Goal: Contribute content: Contribute content

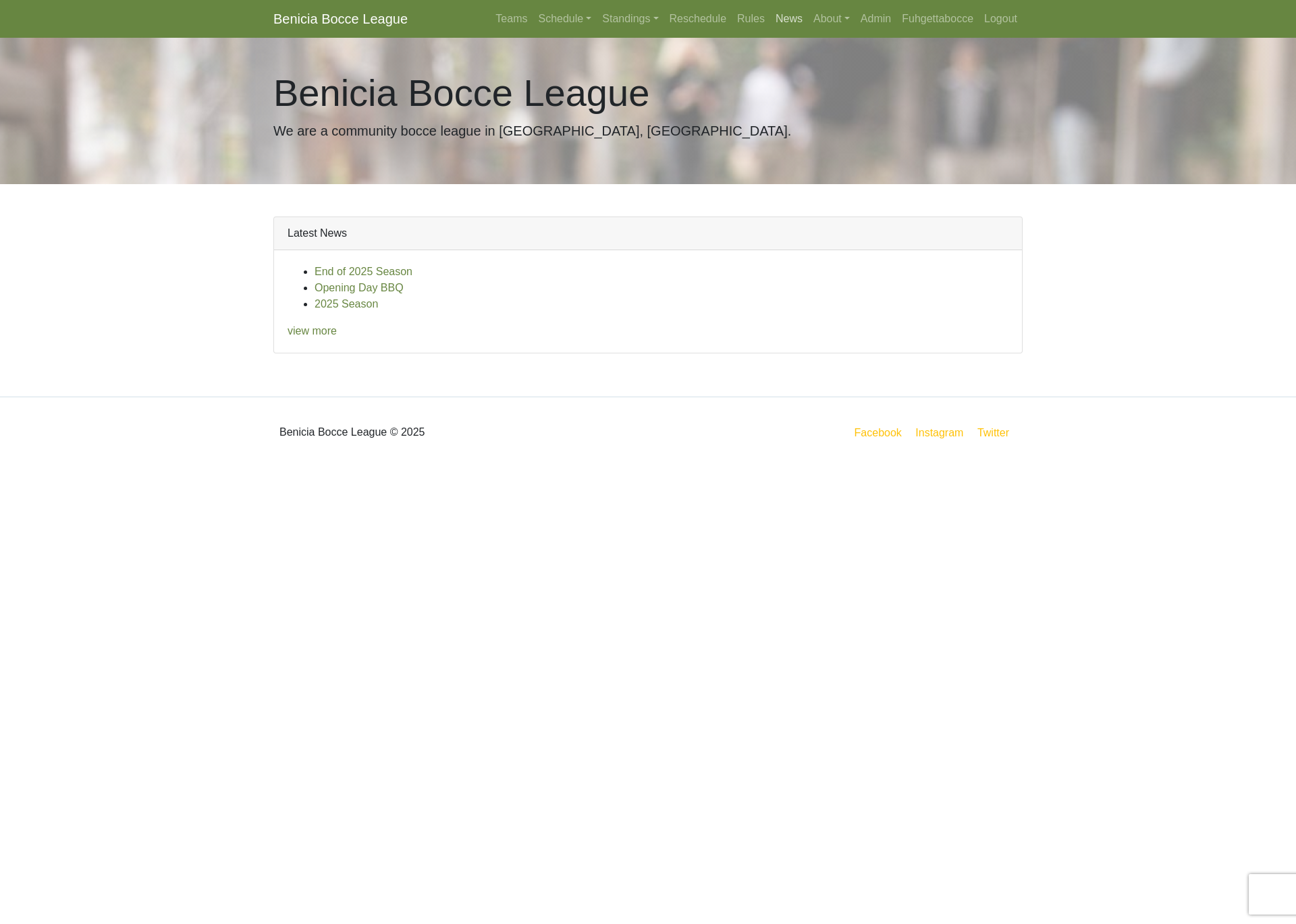
click at [780, 9] on link "News" at bounding box center [789, 18] width 38 height 27
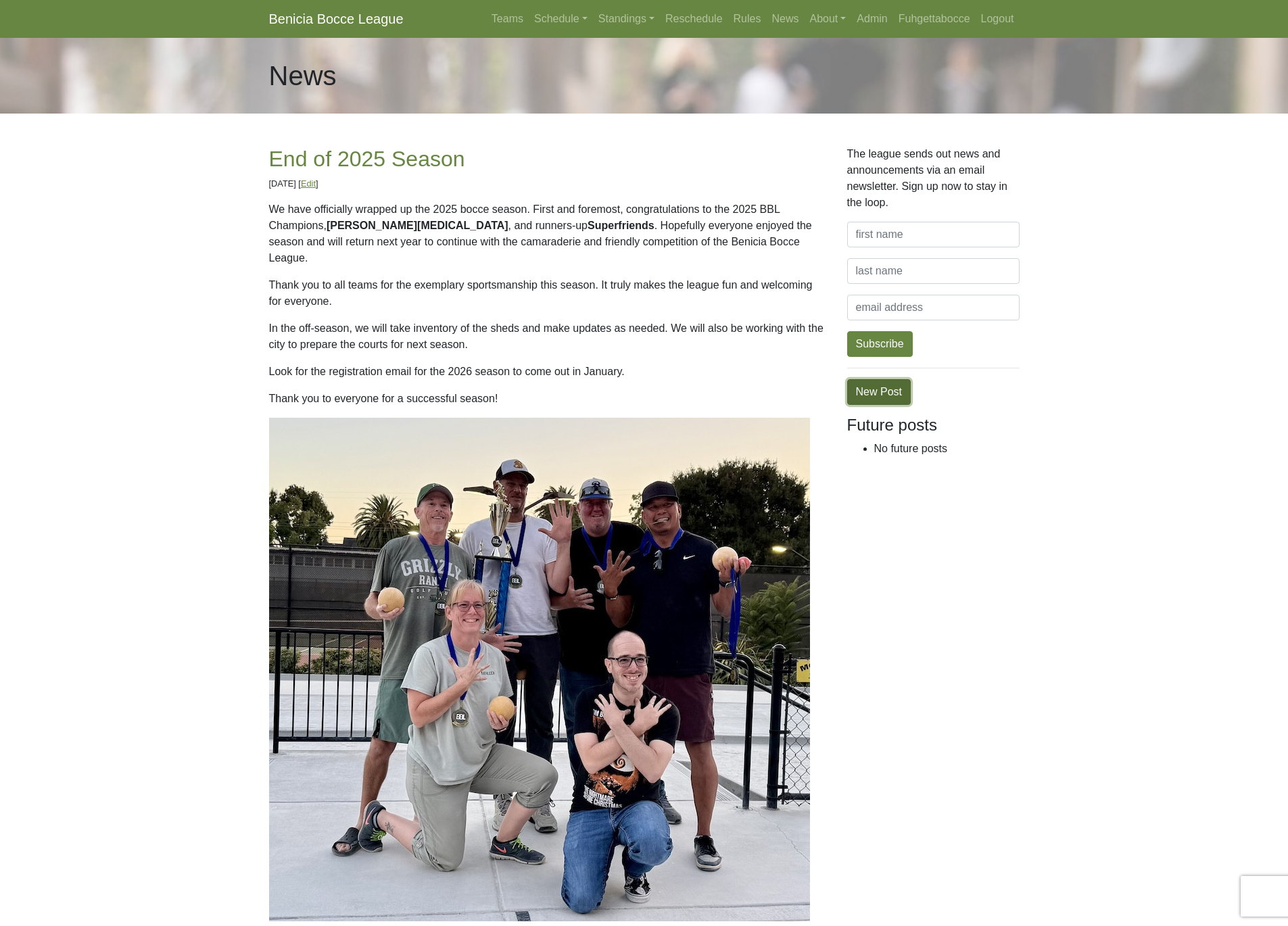
click at [895, 387] on link "New Post" at bounding box center [878, 392] width 63 height 25
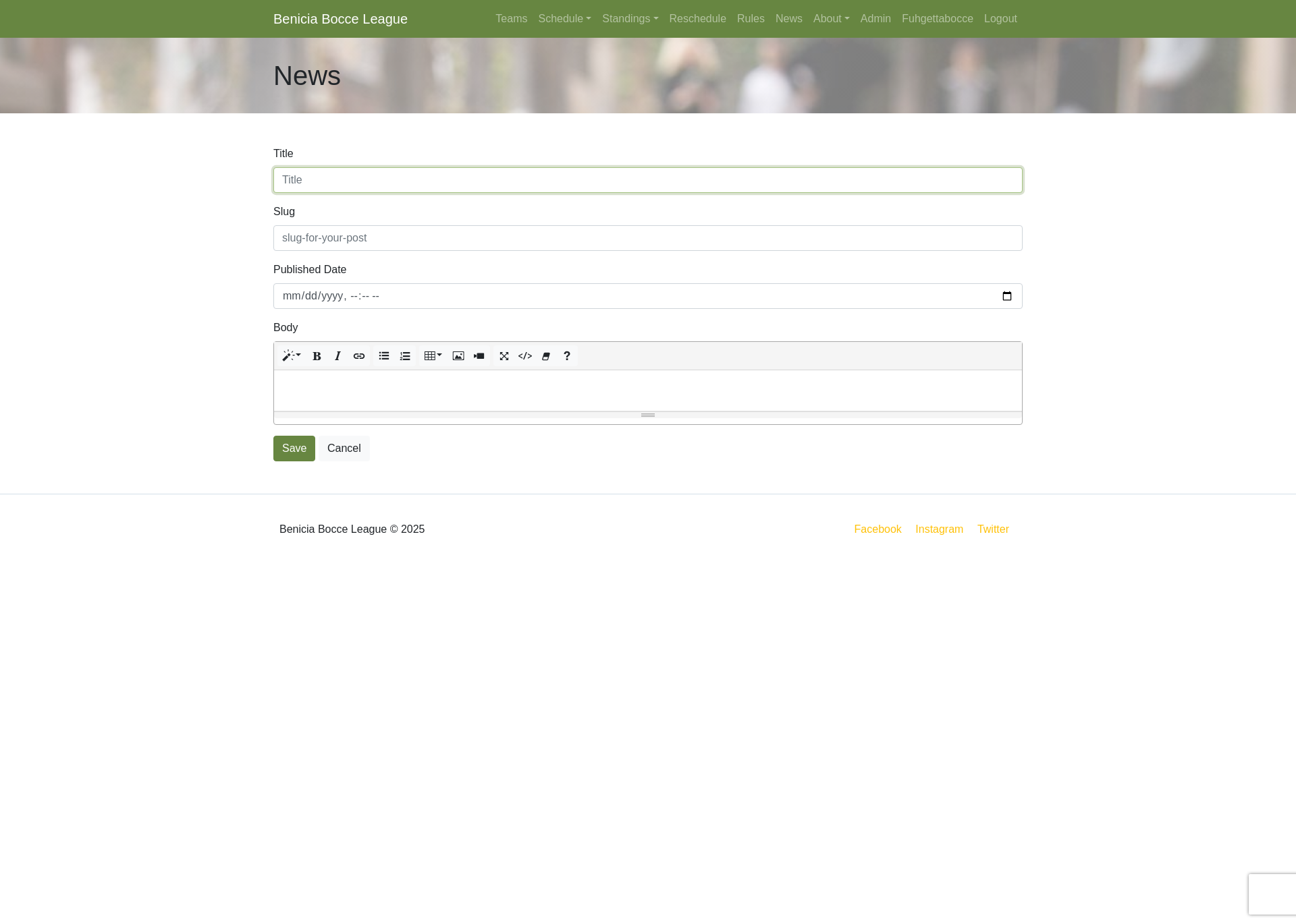
click at [338, 183] on input "Title" at bounding box center [648, 180] width 749 height 25
type input "2025 Survey"
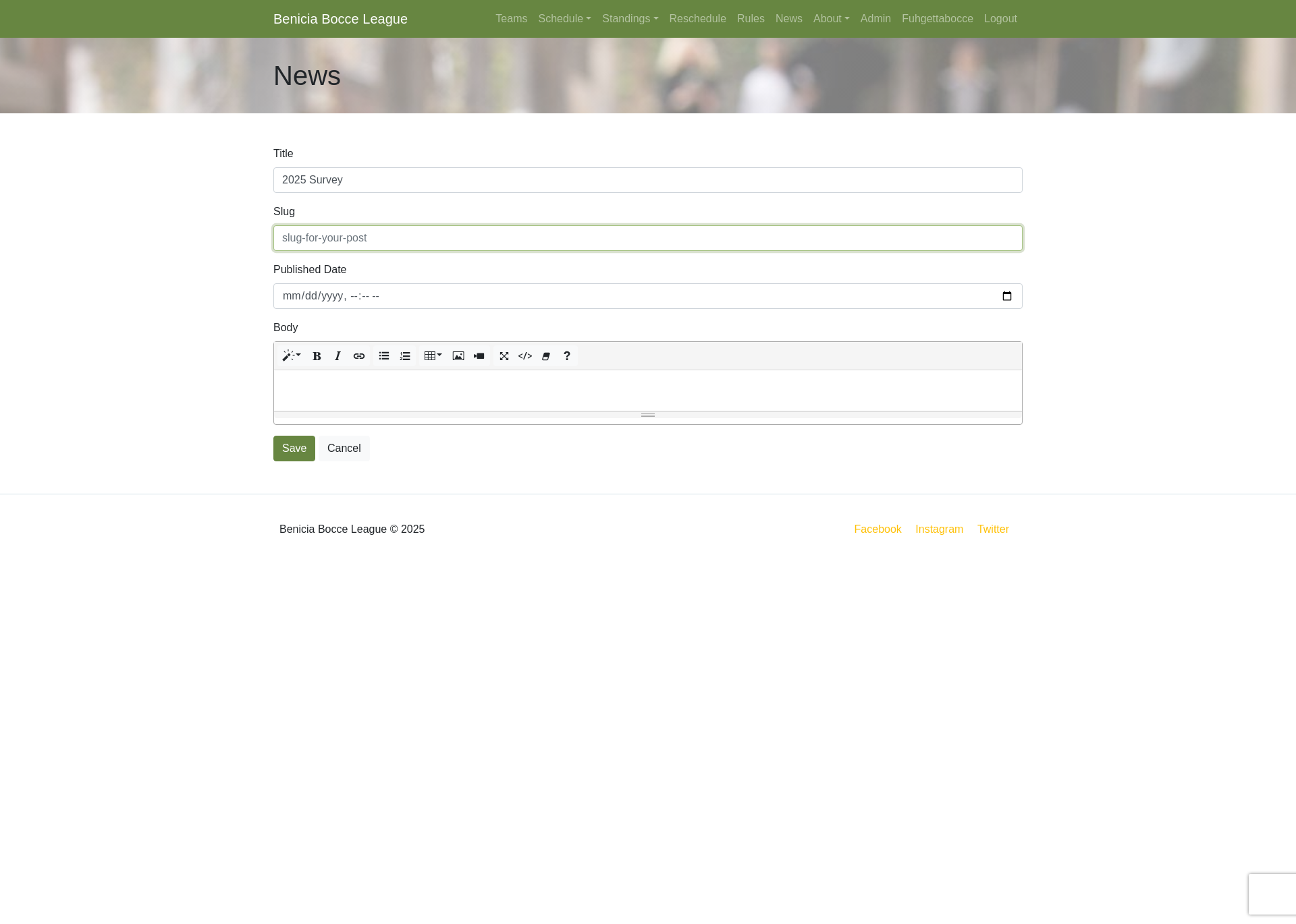
click at [347, 236] on input "Slug" at bounding box center [648, 238] width 749 height 25
type input "survey-2025"
click at [380, 394] on div at bounding box center [648, 391] width 747 height 41
paste div
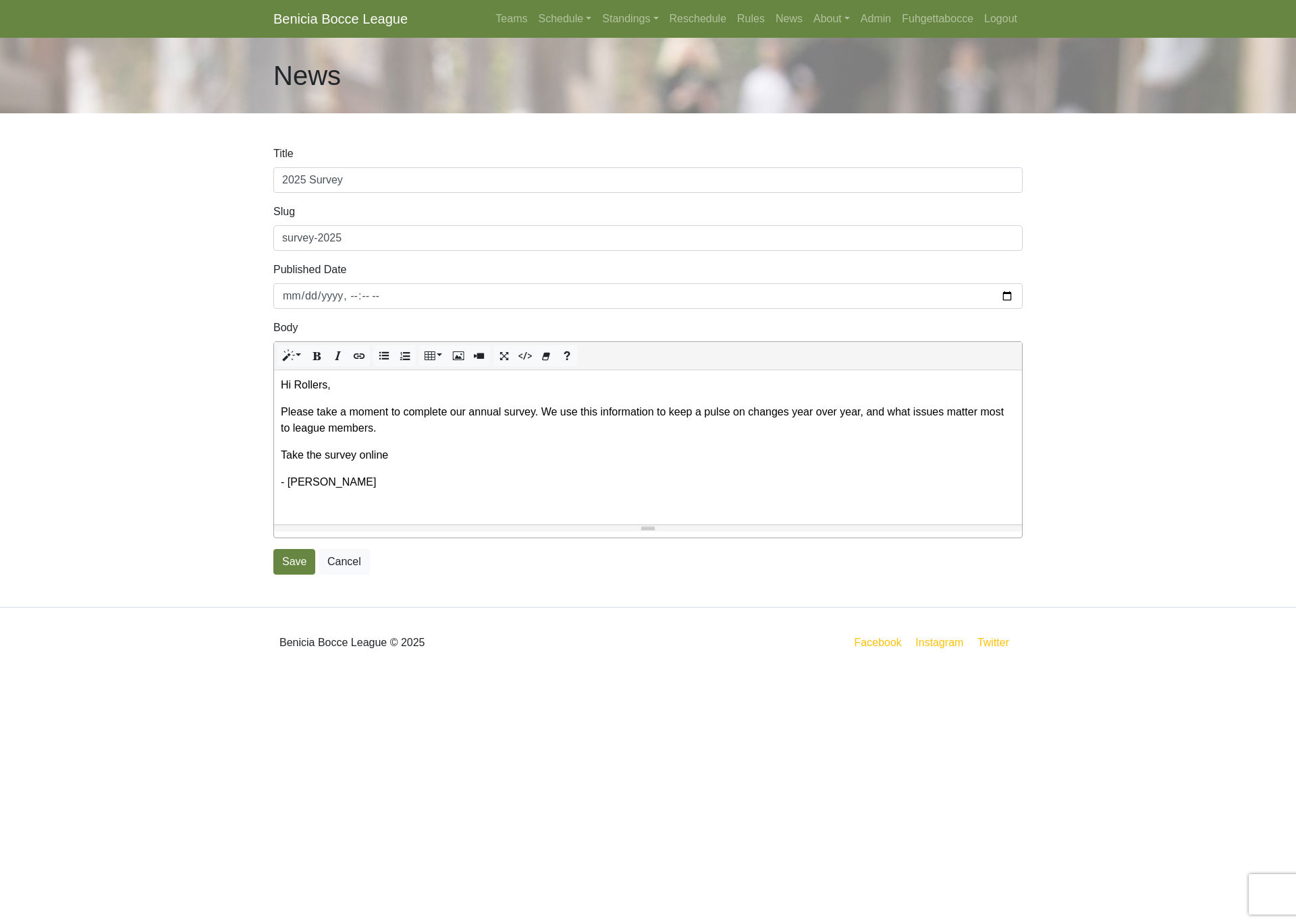
click at [405, 458] on p "Take the survey online" at bounding box center [648, 455] width 734 height 16
type input "Take the survey online"
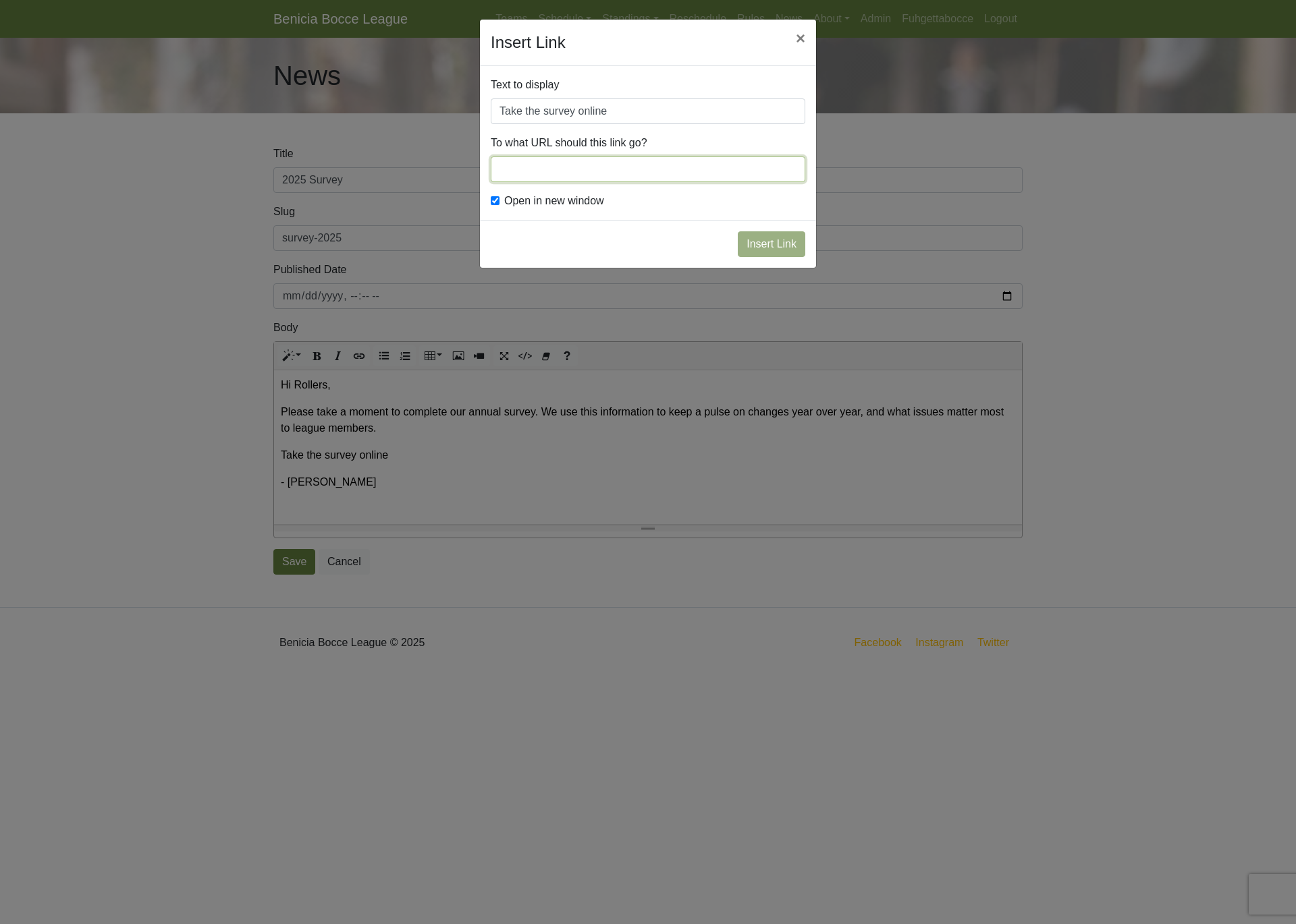
paste input "https://forms.gle/Vn9i9cz8zzumSCSs7"
type input "https://forms.gle/Vn9i9cz8zzumSCSs7"
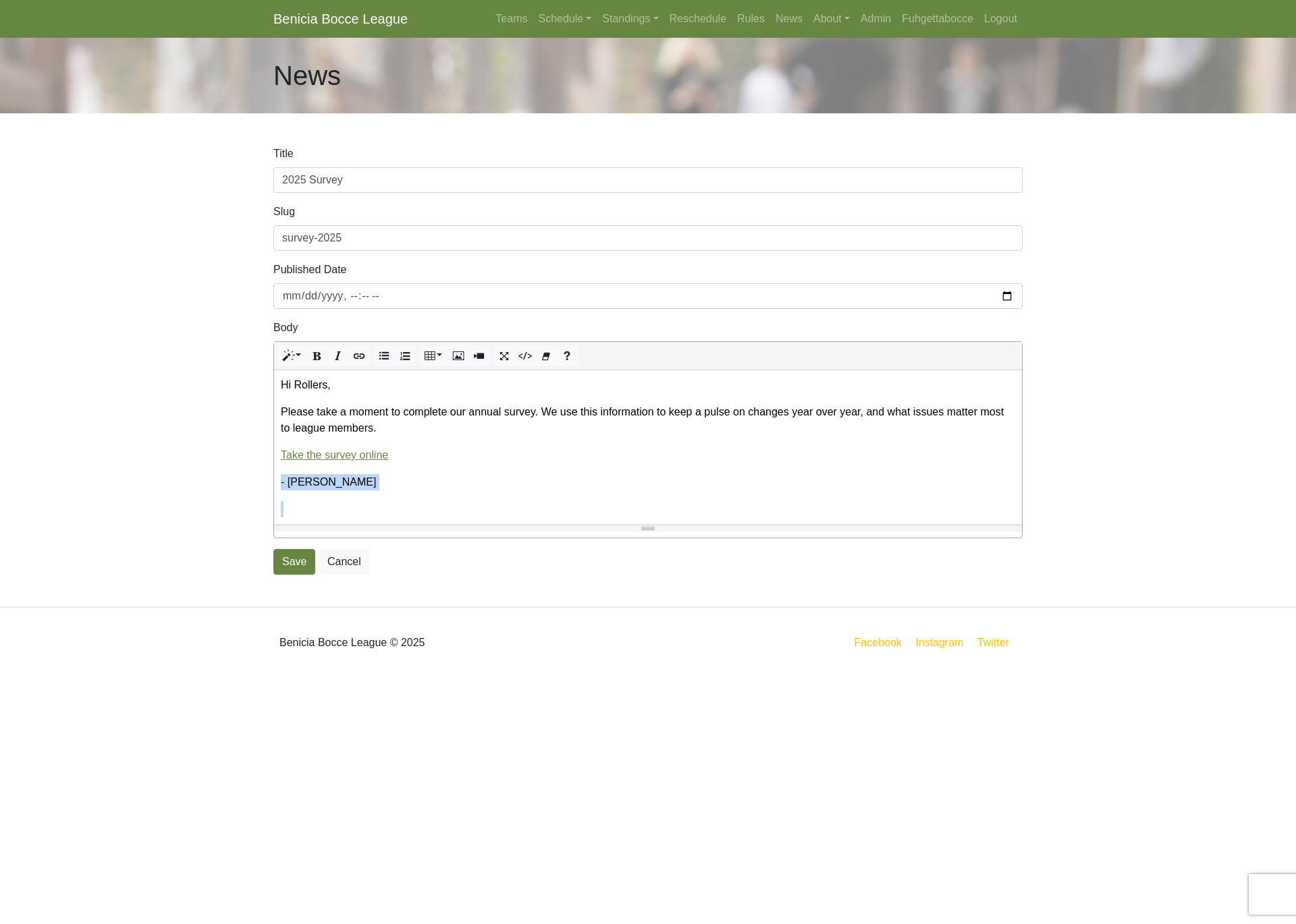
drag, startPoint x: 339, startPoint y: 490, endPoint x: 274, endPoint y: 484, distance: 65.3
click at [274, 485] on div "Normal Blockquote Code Header 1 Header 2 Header 3 Header 4 Header 5 Header 6 1 …" at bounding box center [648, 440] width 749 height 197
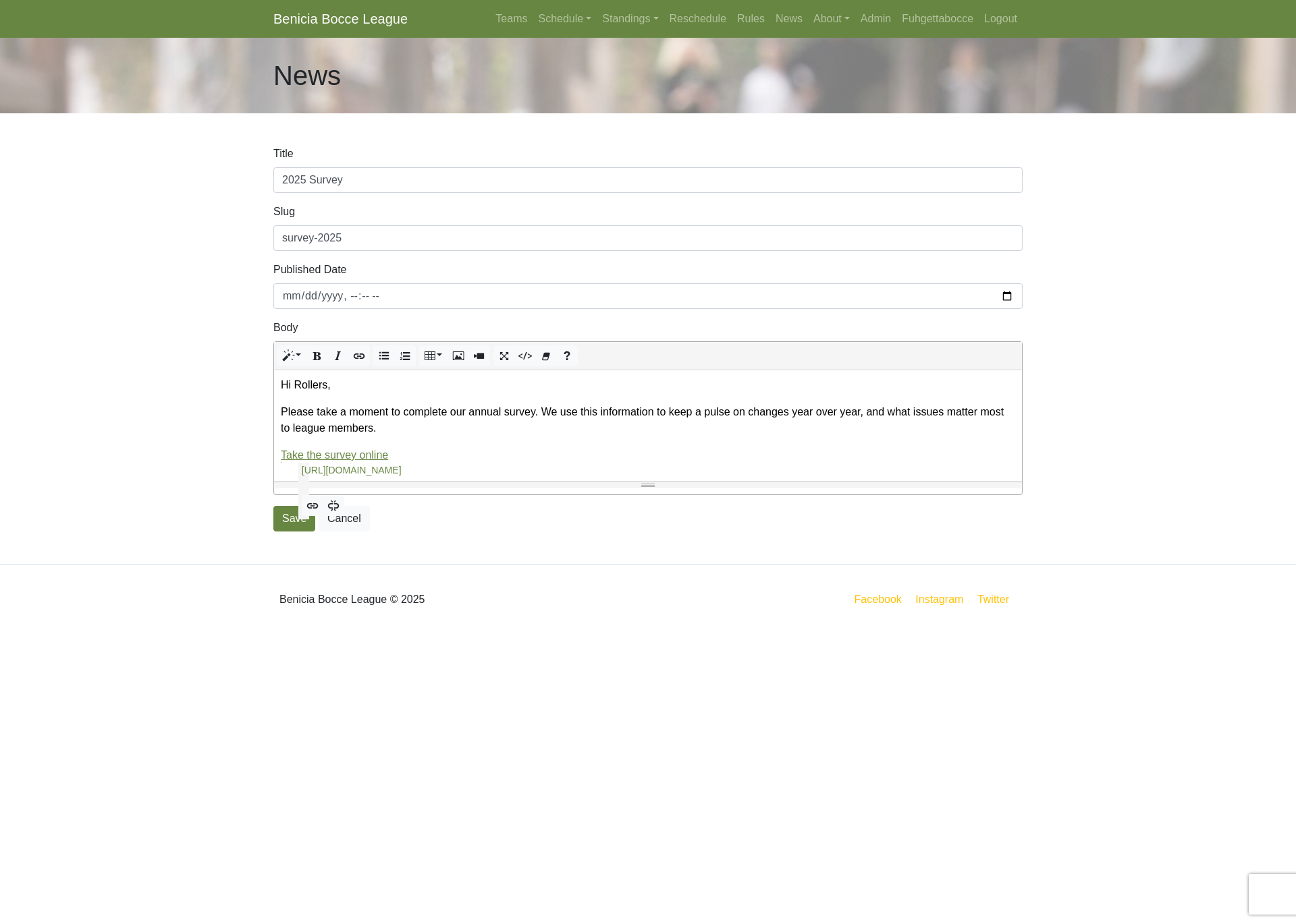
click at [205, 390] on body "Benicia Bocce League Teams Schedule Sunday Morning Sunday Night Monday Night Tu…" at bounding box center [648, 317] width 1296 height 635
click at [119, 397] on body "Benicia Bocce League Teams Schedule Sunday Morning Sunday Night Monday Night Tu…" at bounding box center [648, 317] width 1296 height 635
click at [291, 519] on button "Save" at bounding box center [295, 519] width 42 height 25
